Goal: Find specific page/section: Find specific page/section

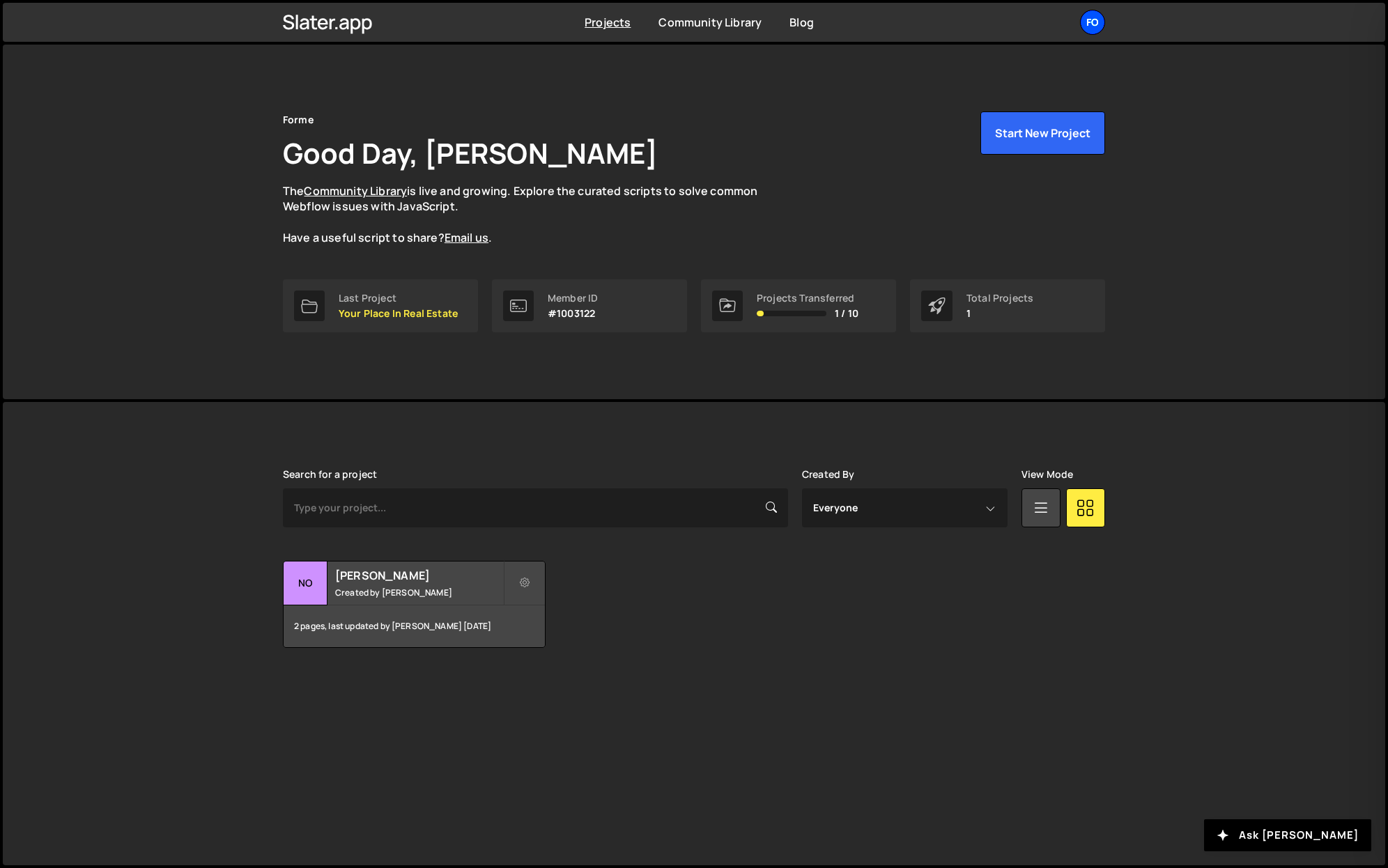
click at [1085, 21] on div "Fo" at bounding box center [1093, 22] width 25 height 25
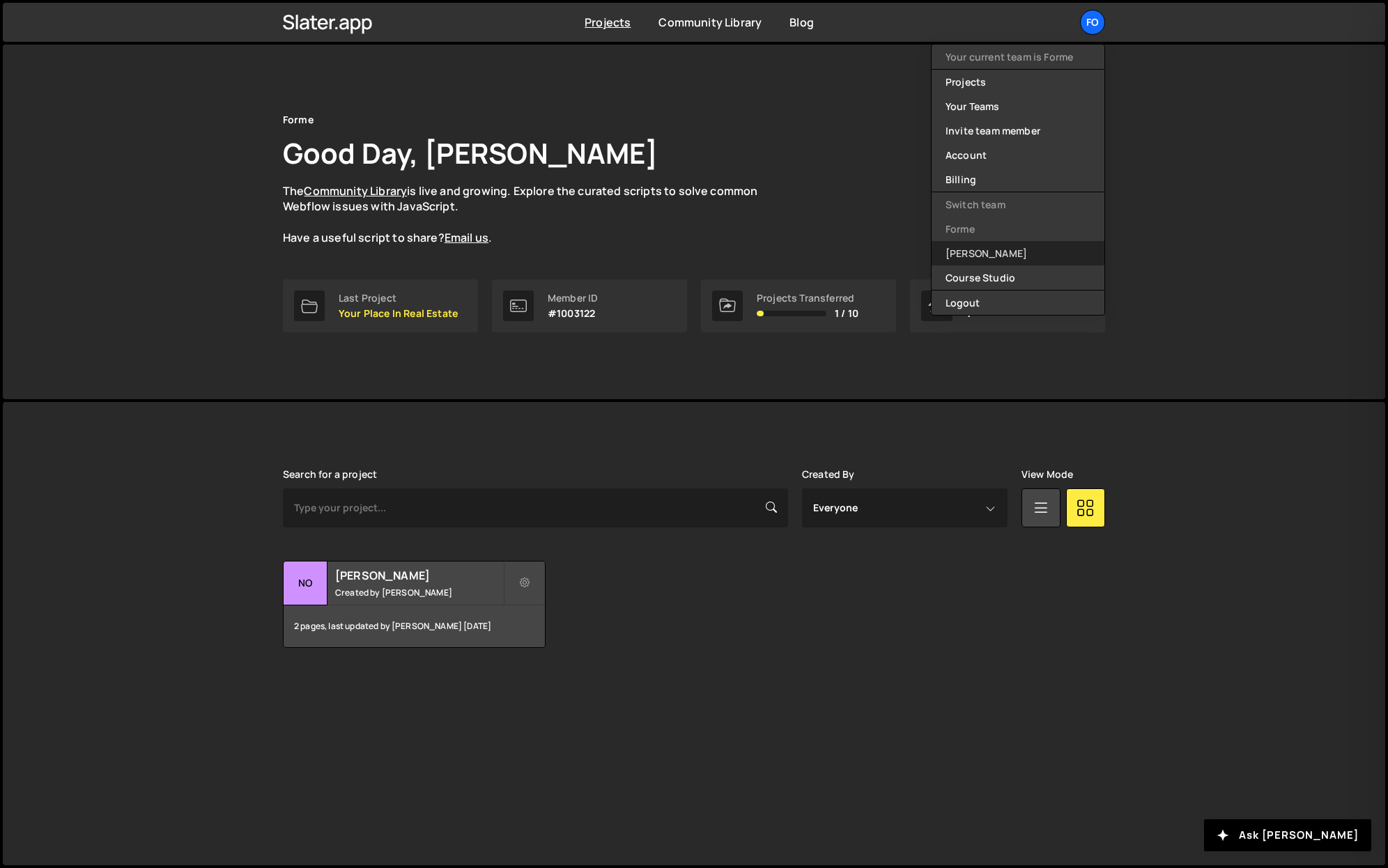
click at [976, 262] on link "[PERSON_NAME]" at bounding box center [1018, 253] width 173 height 24
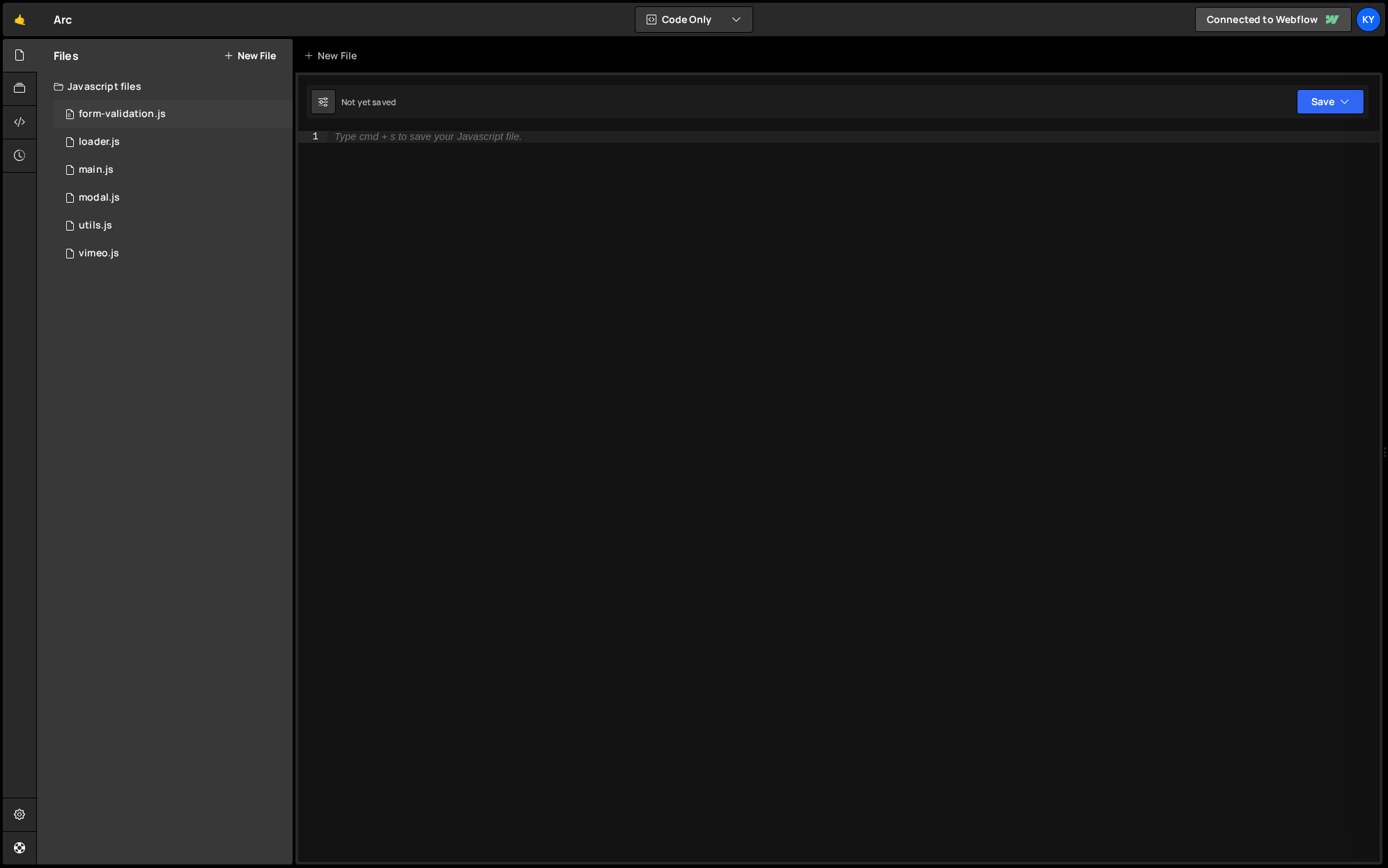
click at [124, 120] on div "form-validation.js" at bounding box center [122, 114] width 87 height 12
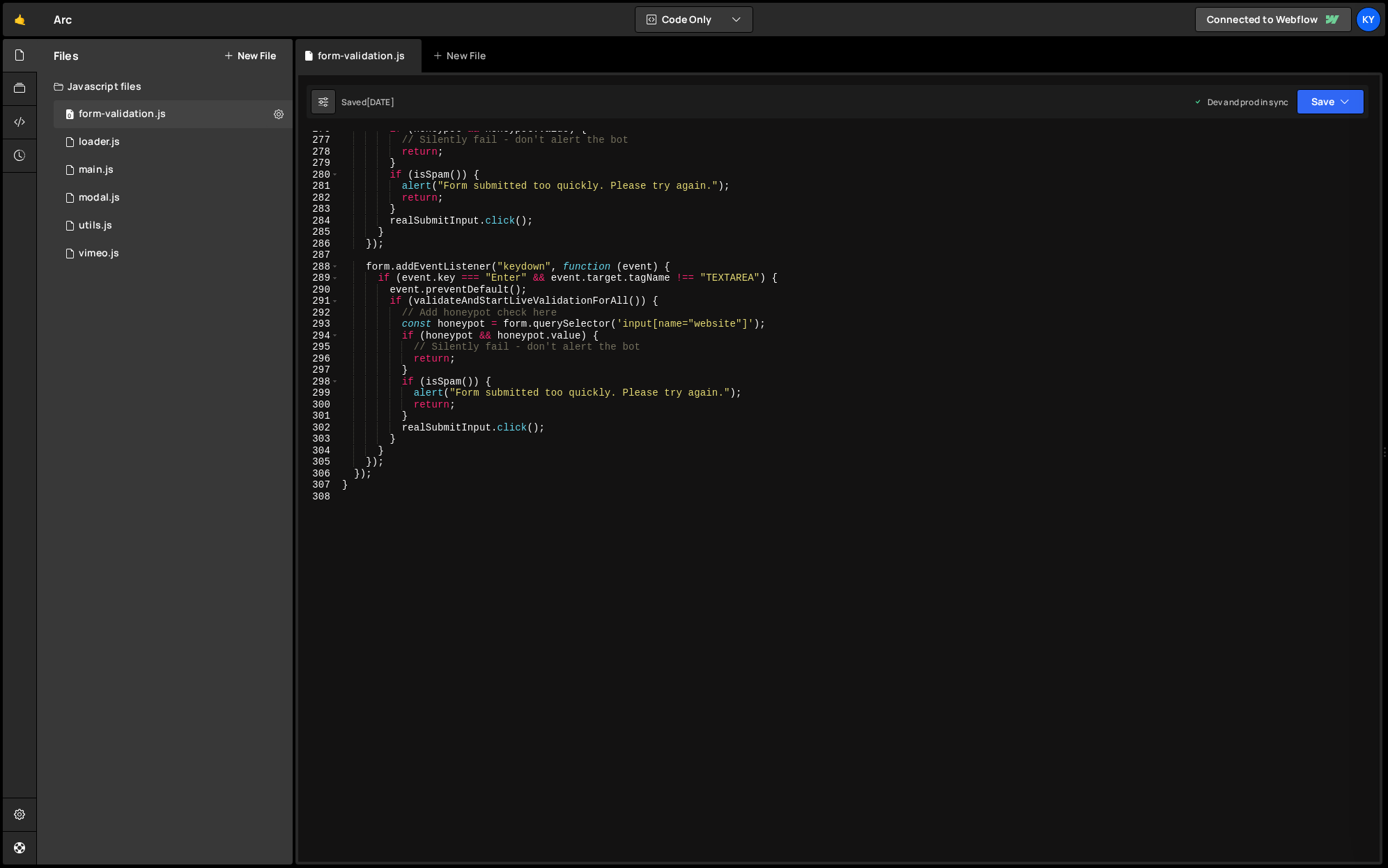
scroll to position [3170, 0]
click at [167, 136] on div "0 loader.js 0" at bounding box center [173, 142] width 239 height 28
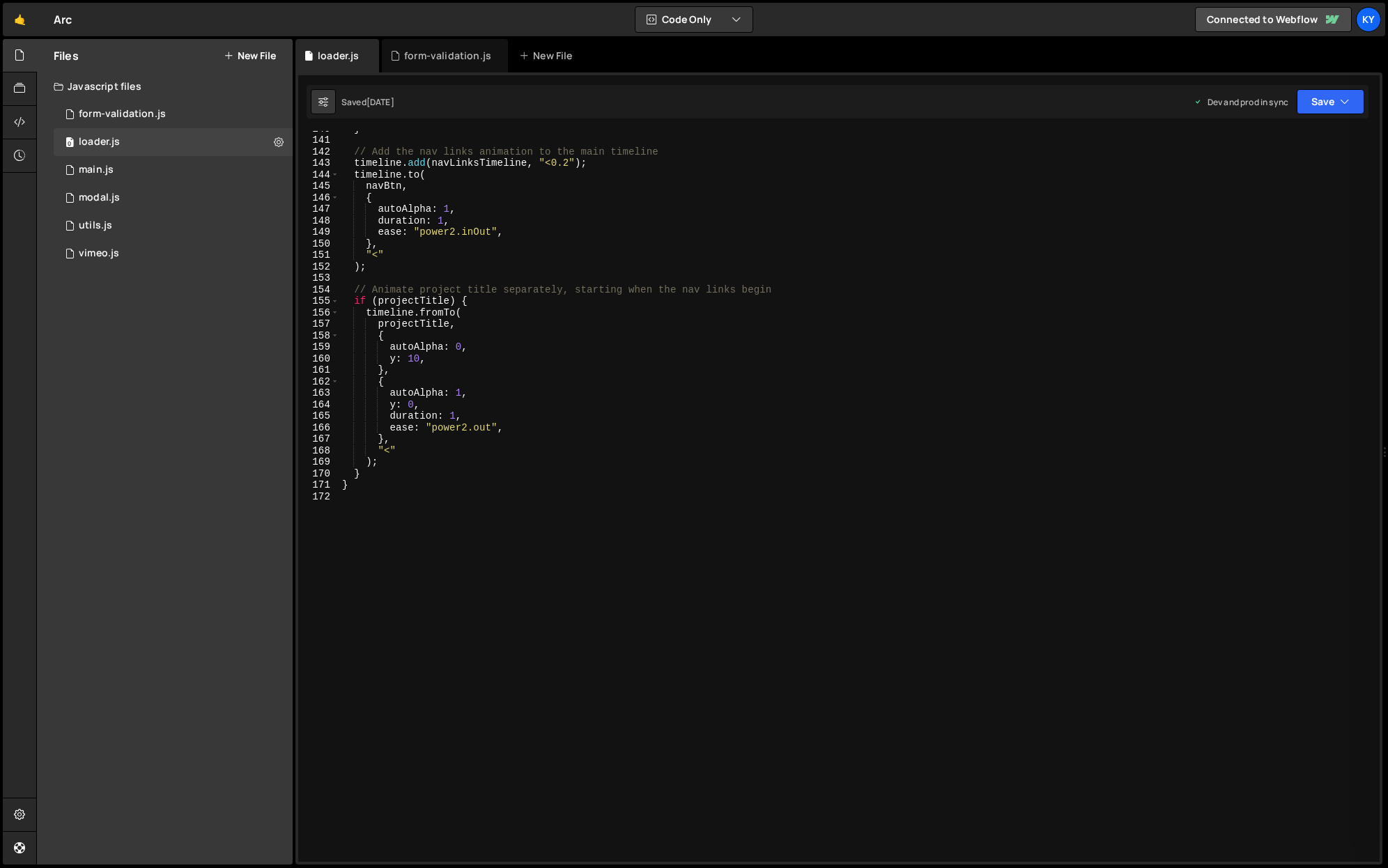
scroll to position [1606, 0]
click at [190, 174] on div "1 main.js 0" at bounding box center [173, 169] width 239 height 28
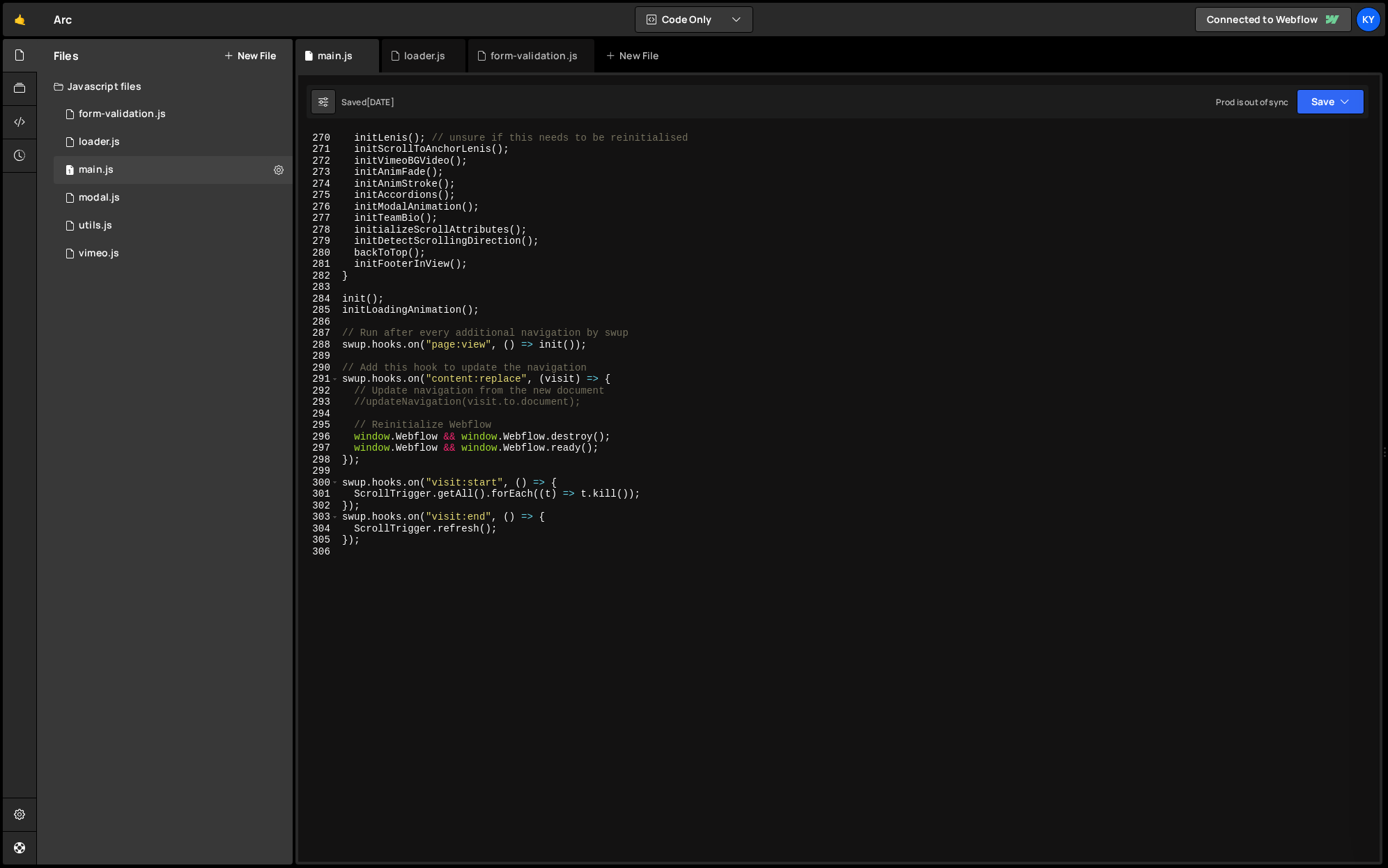
scroll to position [3147, 0]
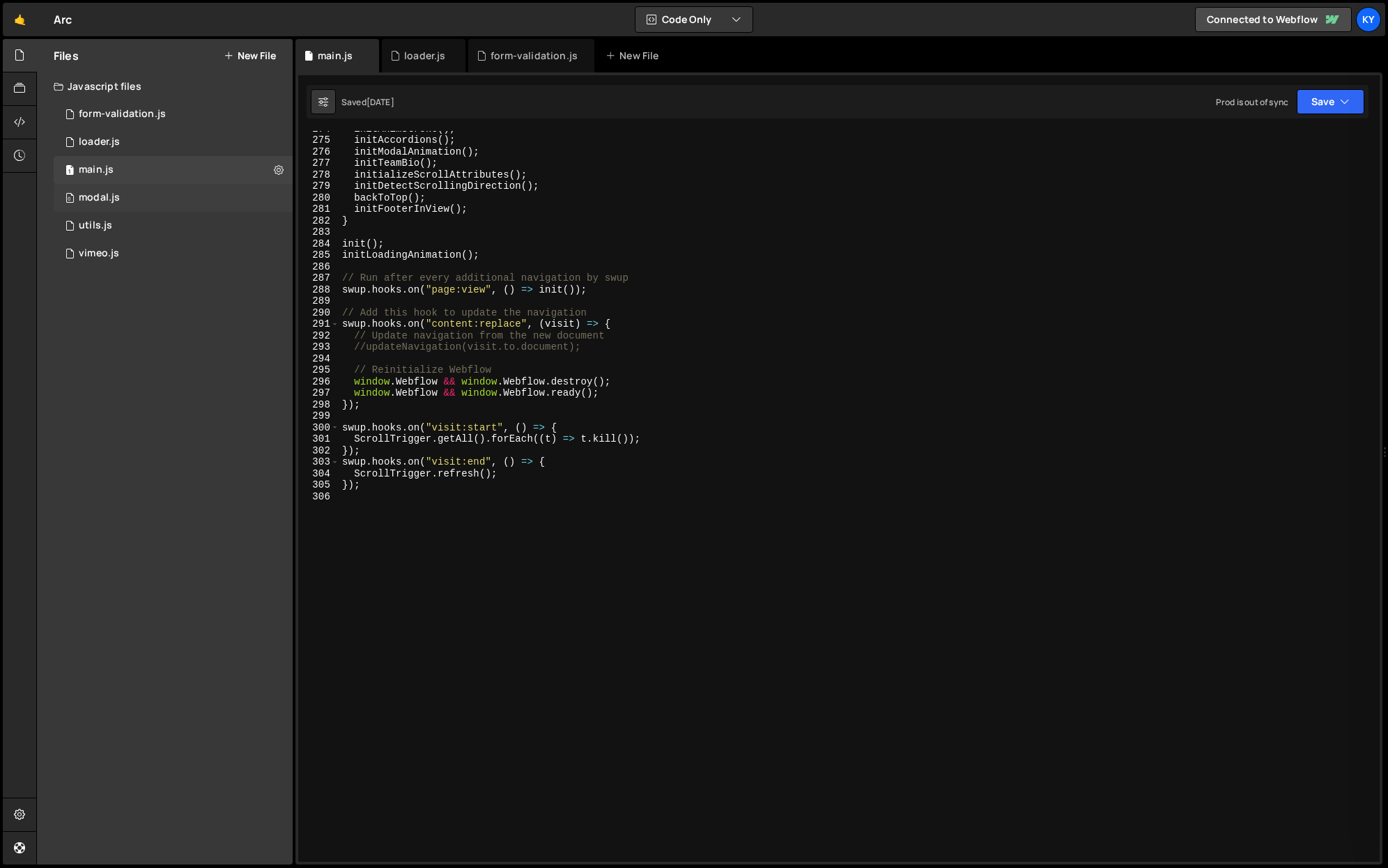
click at [158, 202] on div "0 modal.js 0" at bounding box center [173, 198] width 239 height 28
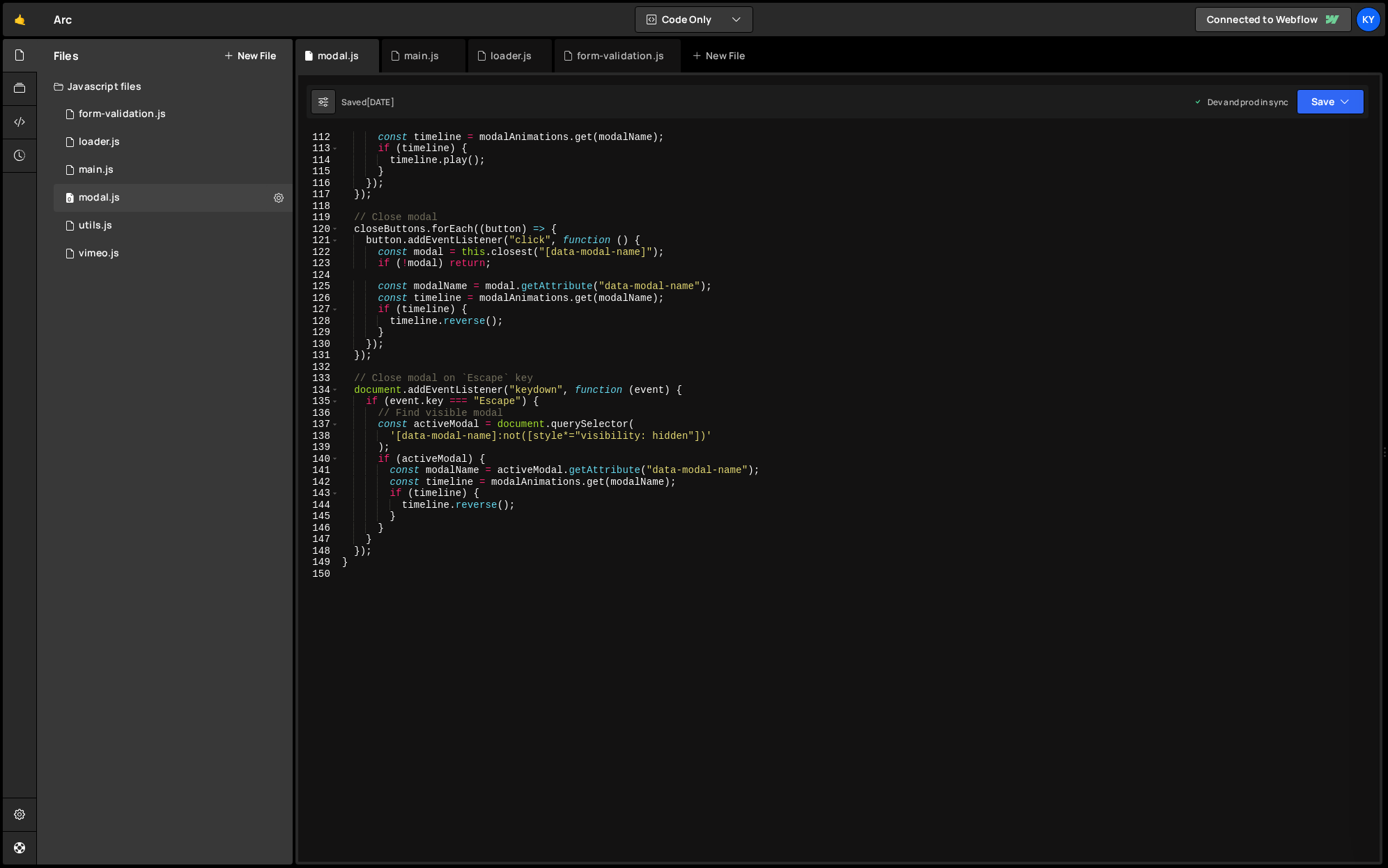
scroll to position [1353, 0]
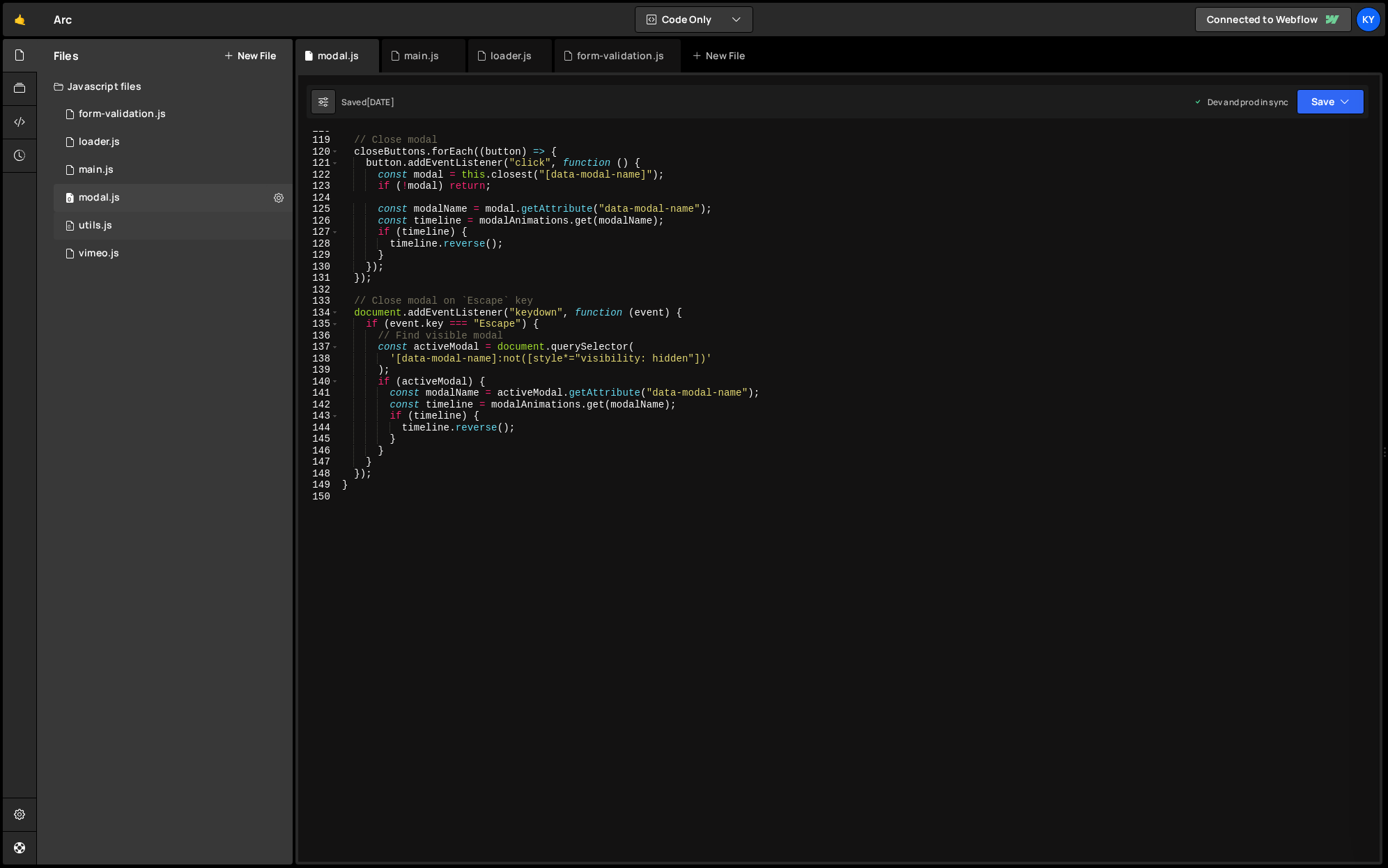
click at [179, 237] on div "0 utils.js 0" at bounding box center [173, 225] width 239 height 28
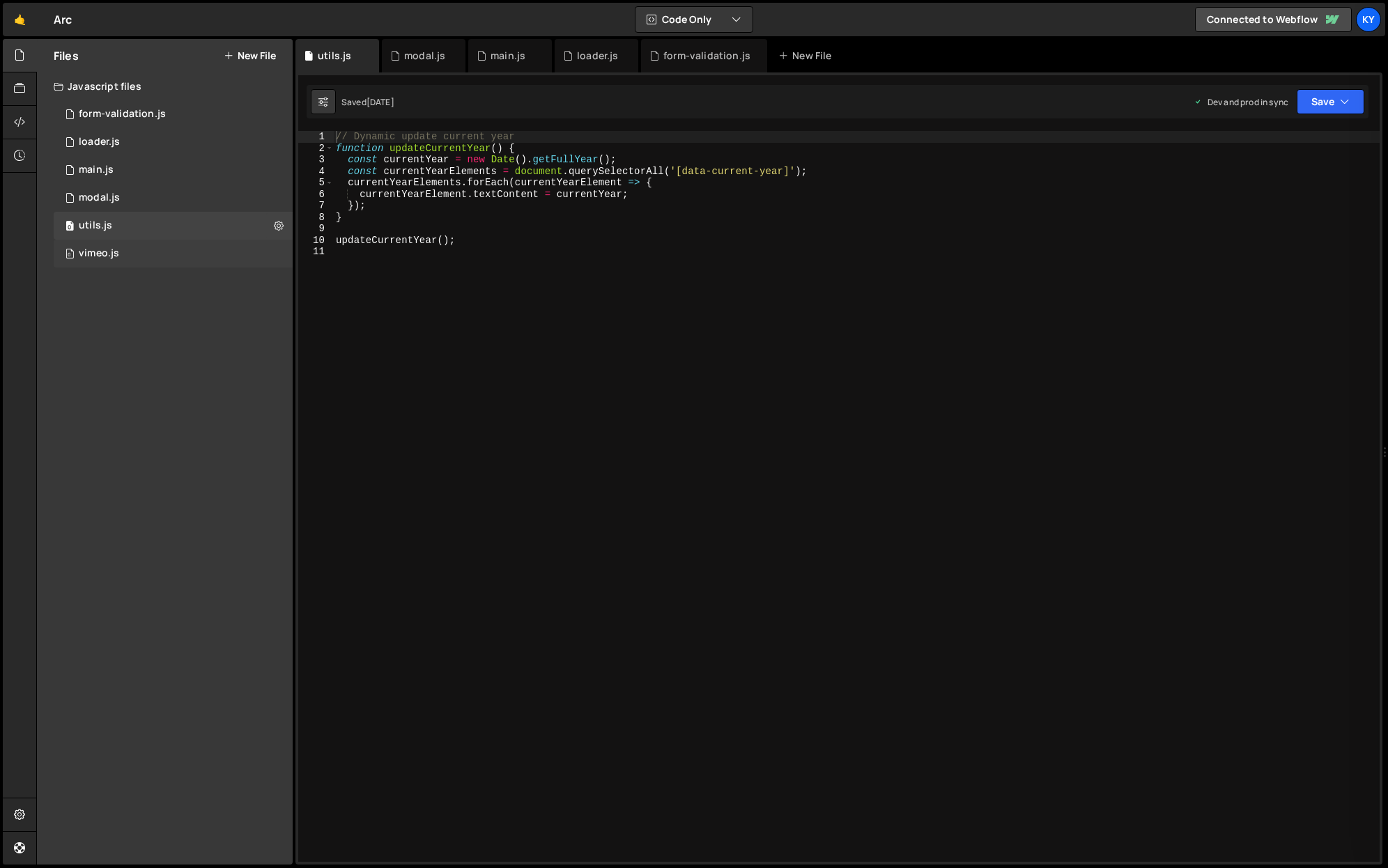
click at [172, 249] on div "0 vimeo.js 0" at bounding box center [173, 253] width 239 height 28
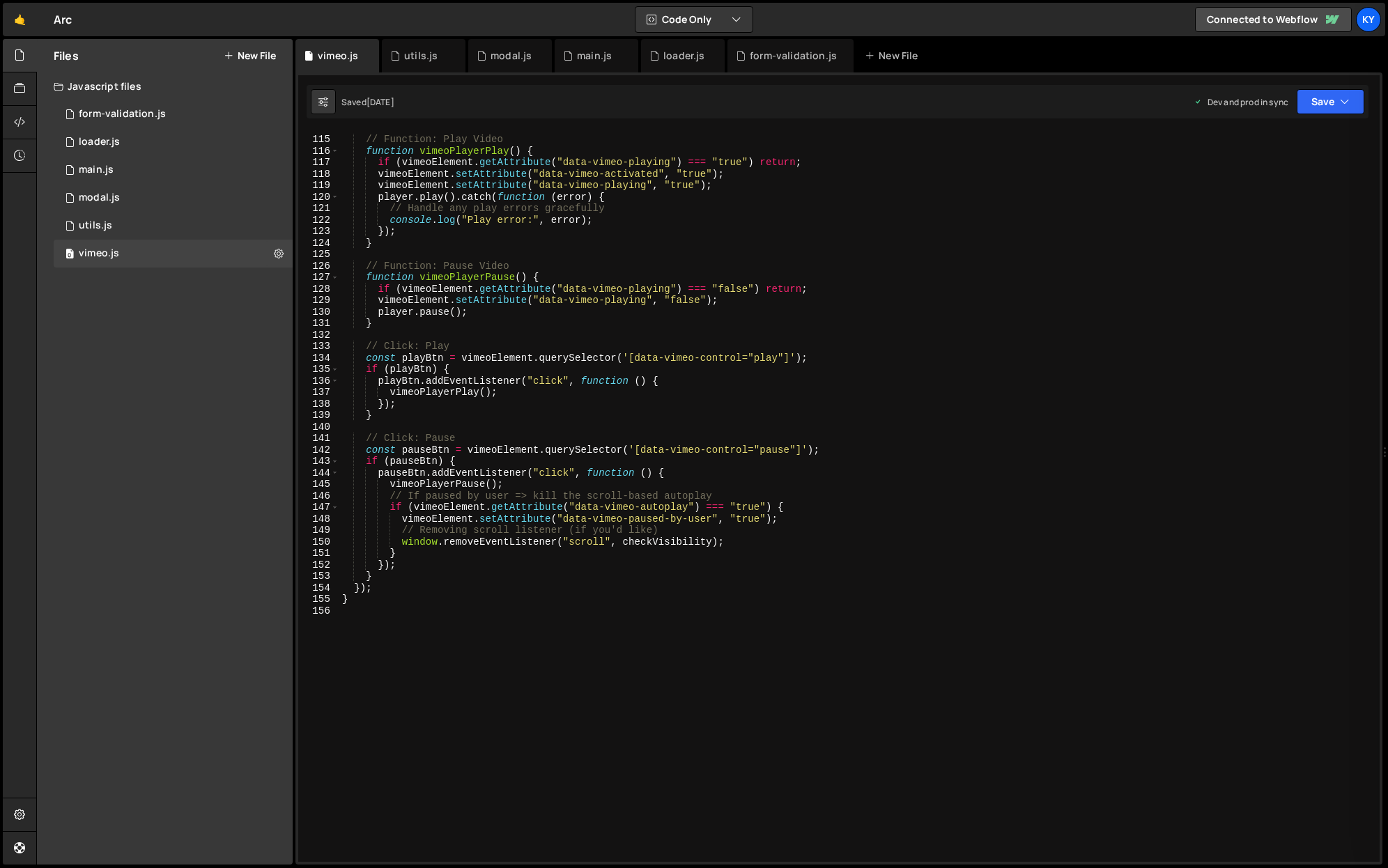
scroll to position [1422, 0]
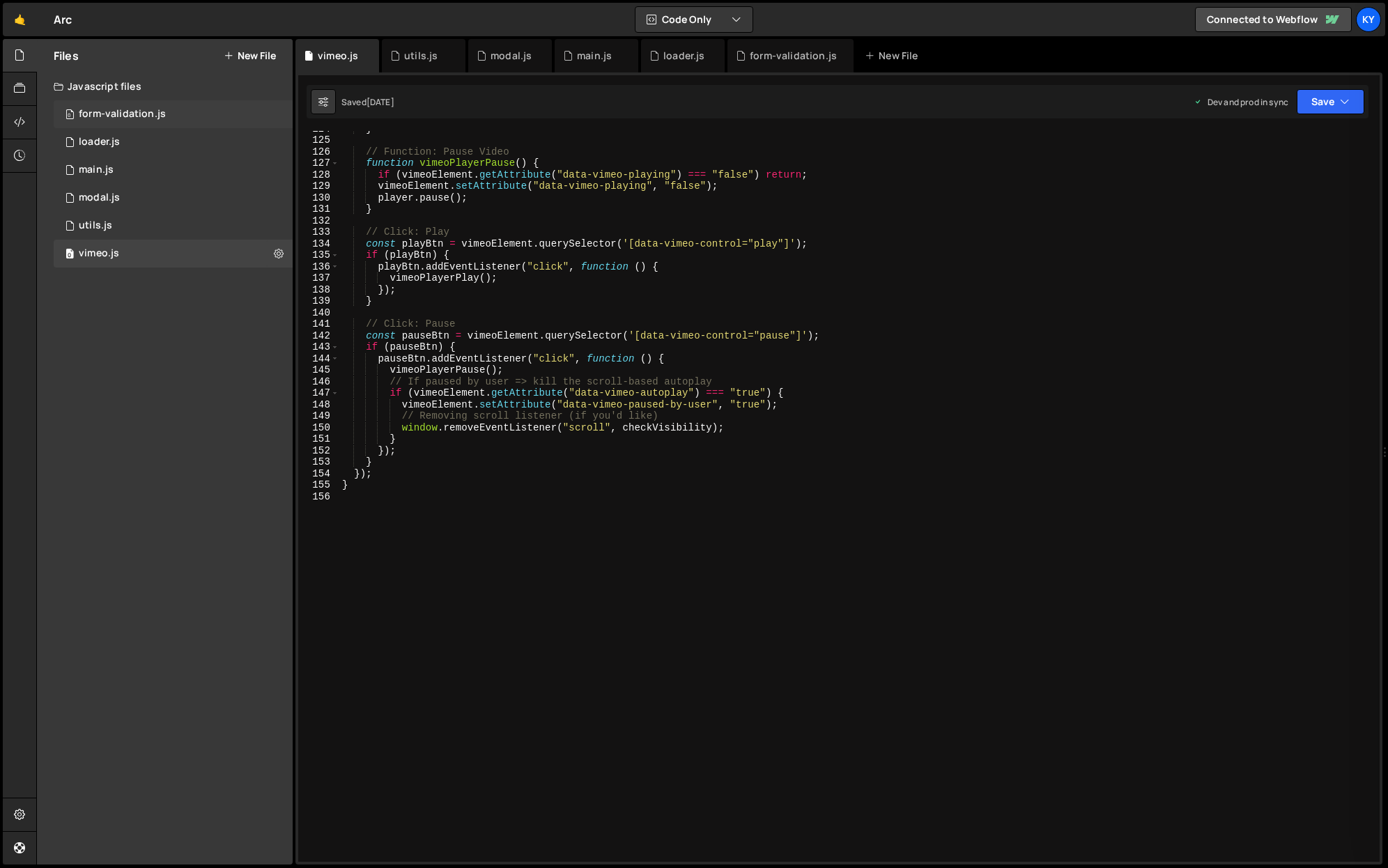
click at [123, 116] on div "form-validation.js" at bounding box center [122, 114] width 87 height 12
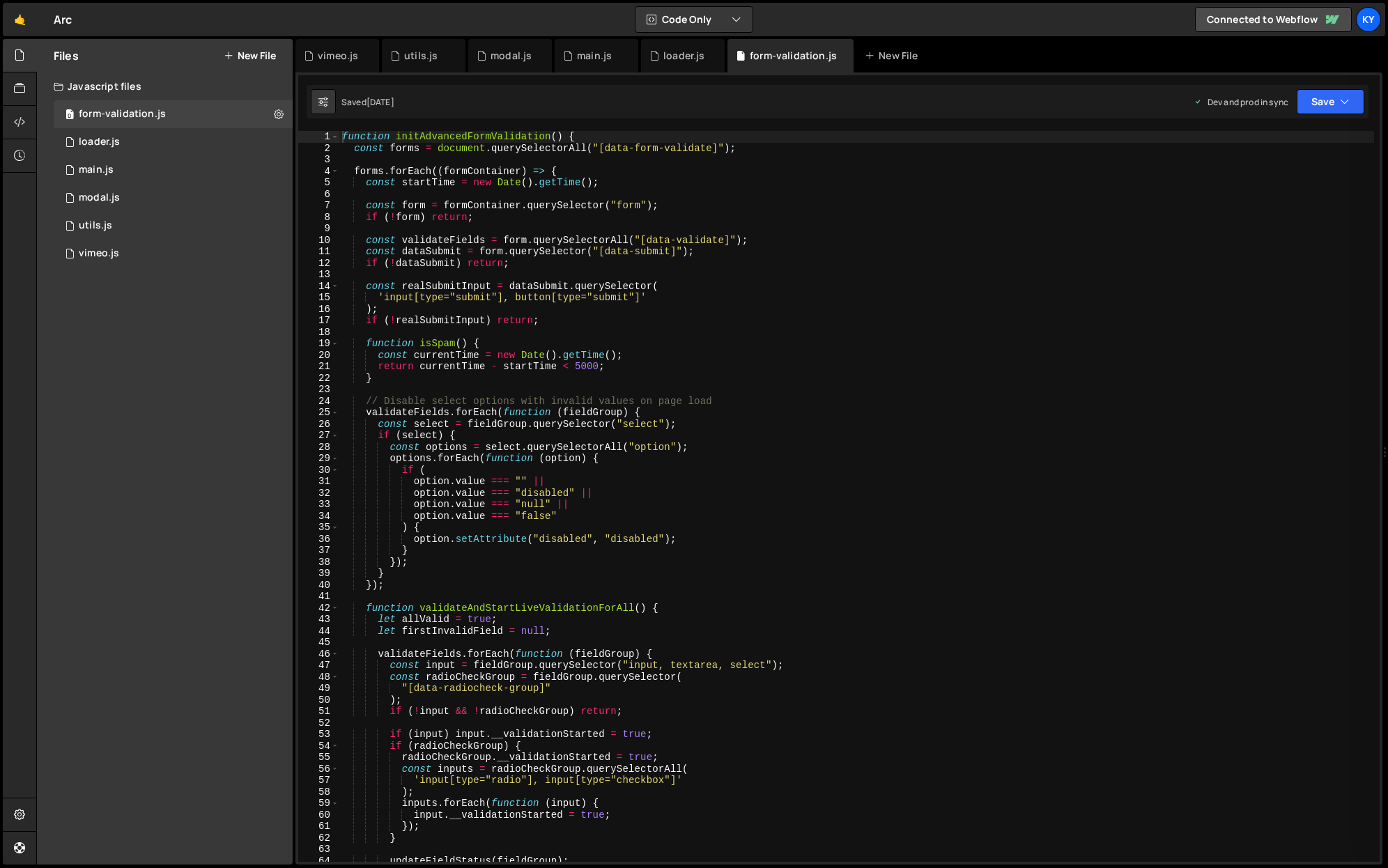
scroll to position [0, 0]
click at [184, 167] on div "1 main.js 0" at bounding box center [173, 169] width 239 height 28
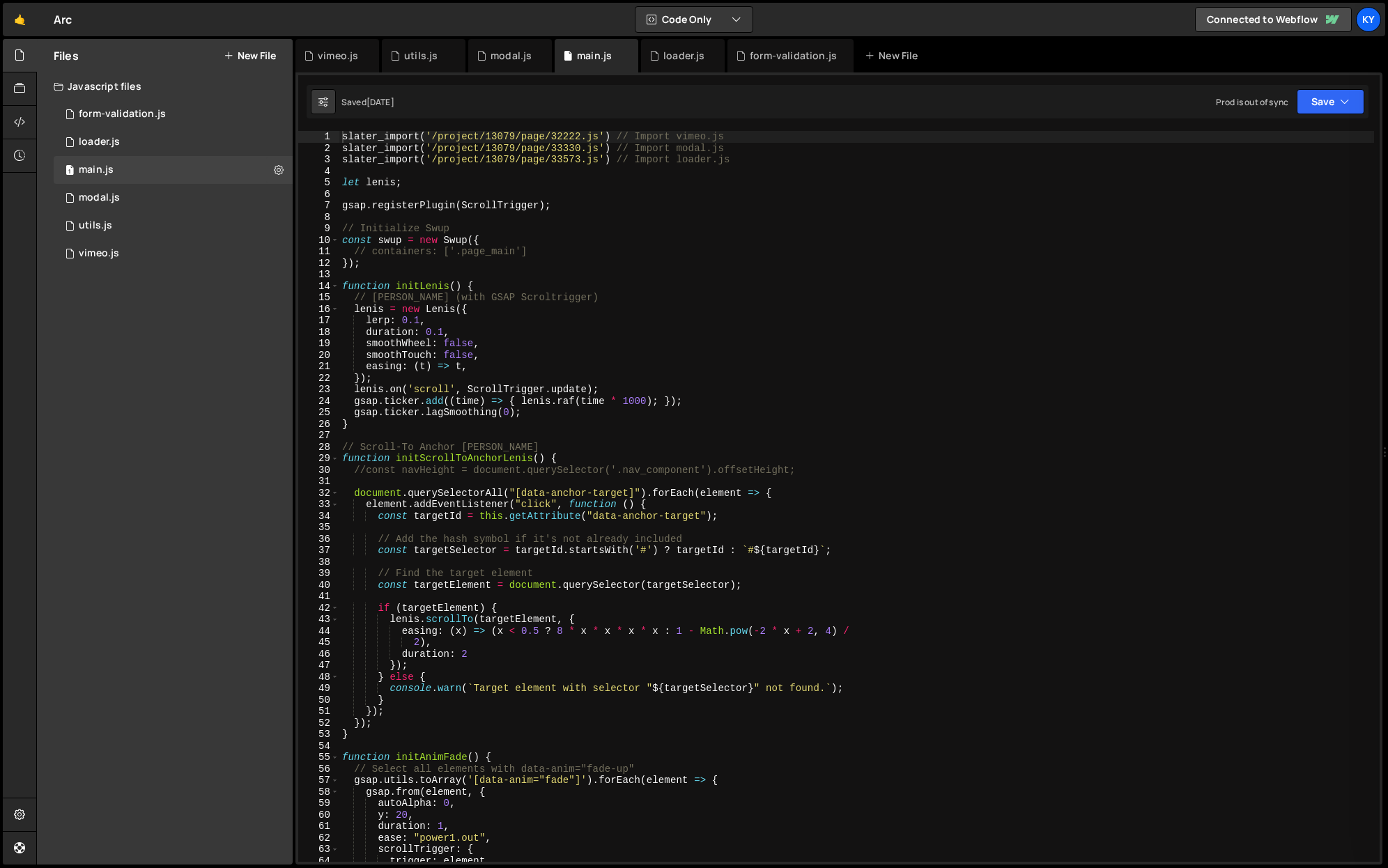
click at [143, 499] on div "Files New File Javascript files 0 form-validation.js 0 0 loader.js 0 1 main.js …" at bounding box center [164, 452] width 256 height 826
click at [122, 219] on div "0 utils.js 0" at bounding box center [173, 225] width 239 height 28
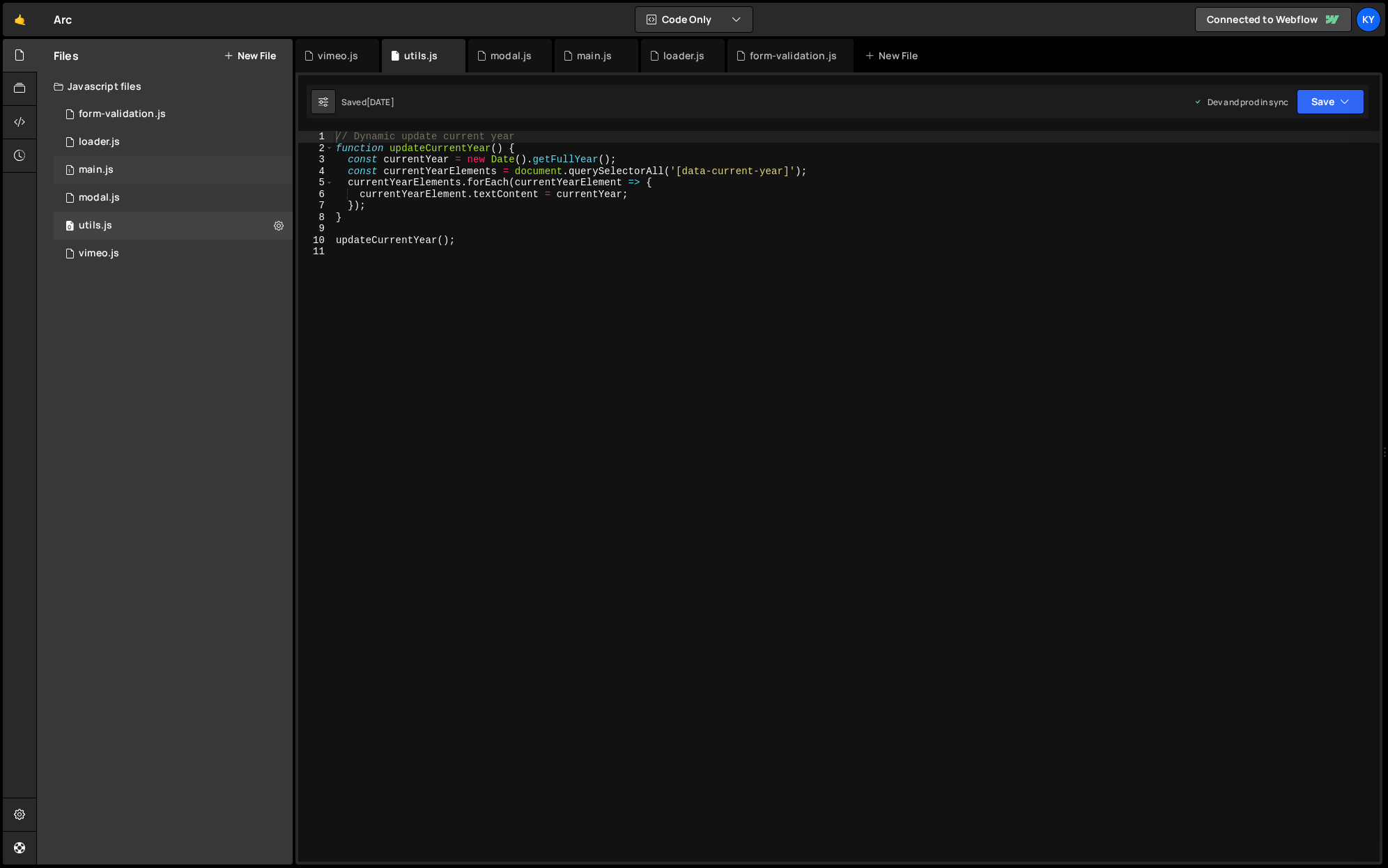
click at [116, 179] on div "1 main.js 0" at bounding box center [173, 169] width 239 height 28
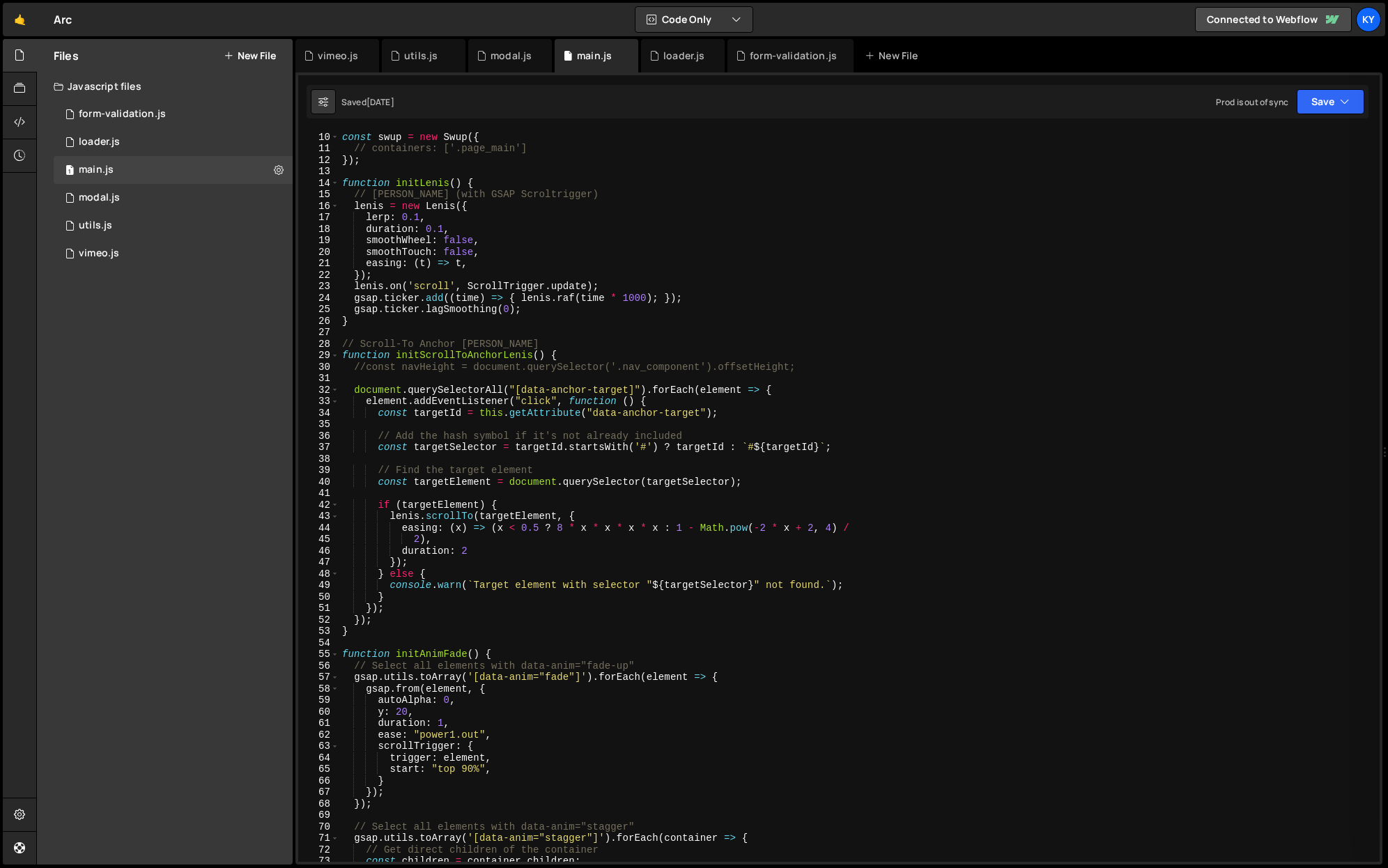
scroll to position [108, 0]
